Goal: Understand process/instructions

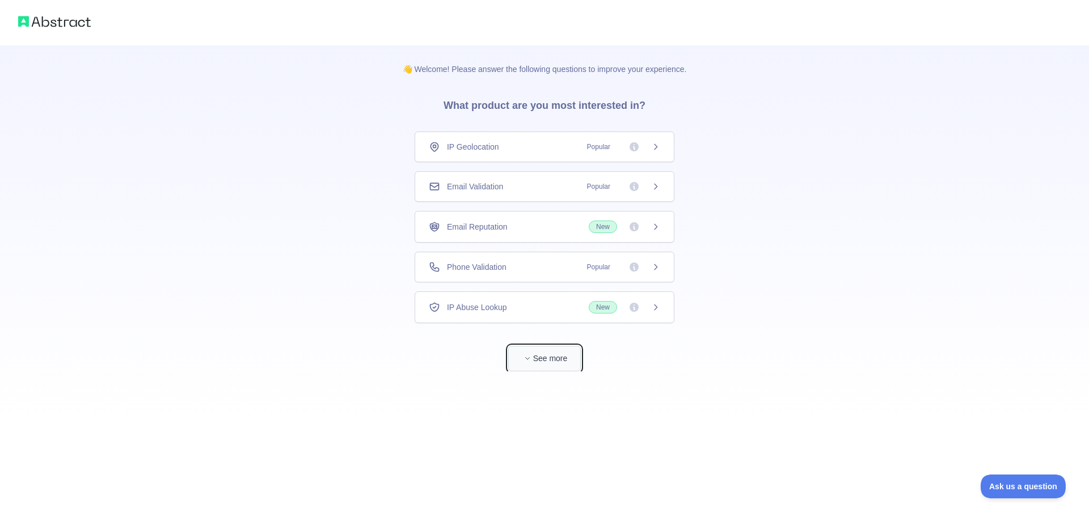
click at [548, 352] on button "See more" at bounding box center [544, 359] width 73 height 26
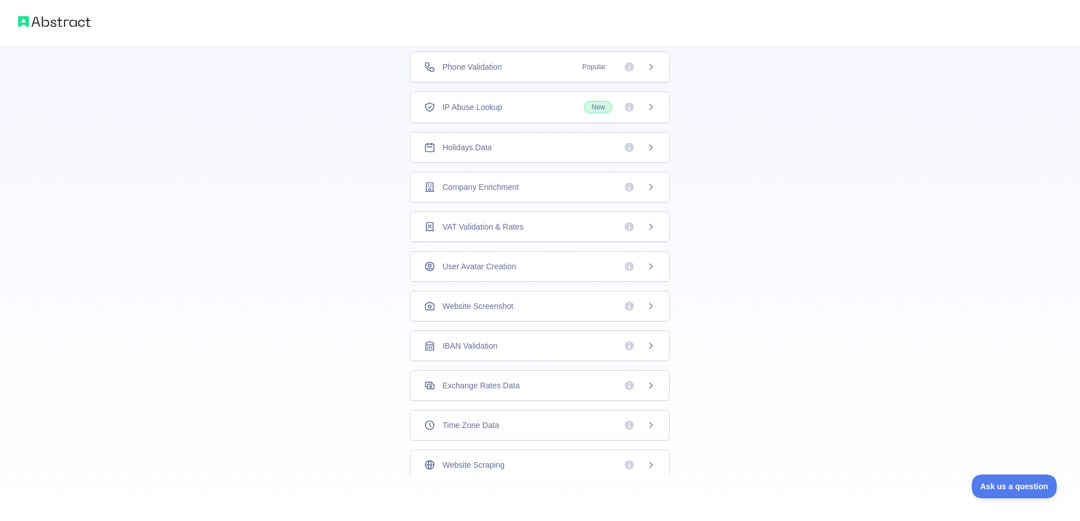
click at [506, 228] on span "VAT Validation & Rates" at bounding box center [482, 226] width 81 height 11
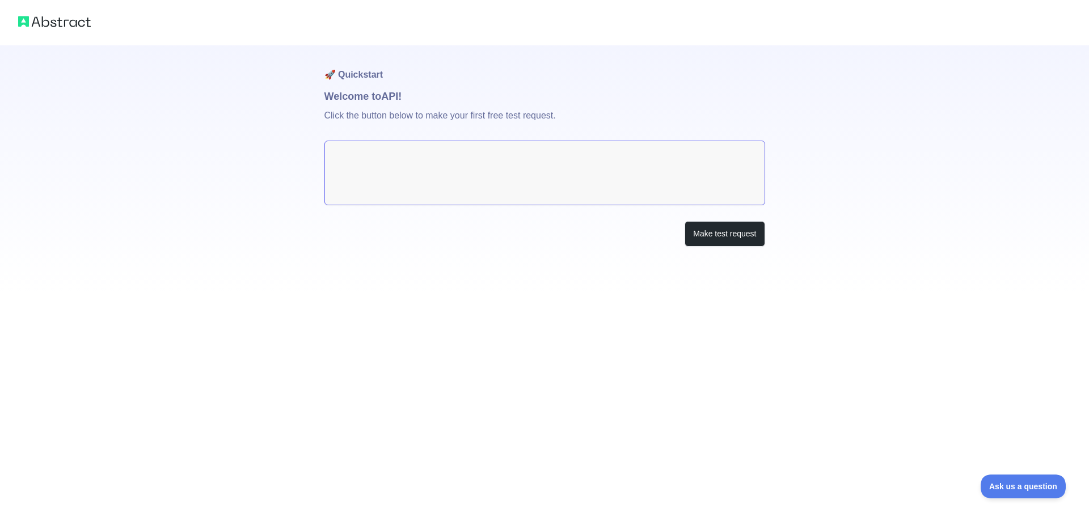
click at [457, 164] on textarea at bounding box center [544, 173] width 441 height 65
click at [708, 238] on button "Make test request" at bounding box center [725, 234] width 80 height 26
click at [702, 237] on button "Make test request" at bounding box center [725, 234] width 80 height 26
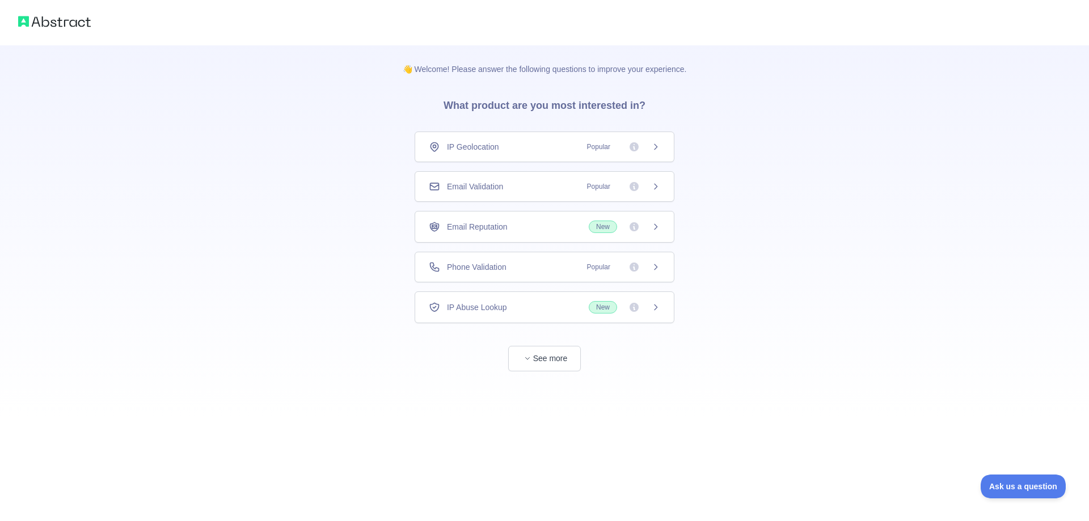
click at [273, 101] on div "👋 Welcome! Please answer the following questions to improve your experience. Wh…" at bounding box center [544, 208] width 1089 height 417
